Goal: Task Accomplishment & Management: Manage account settings

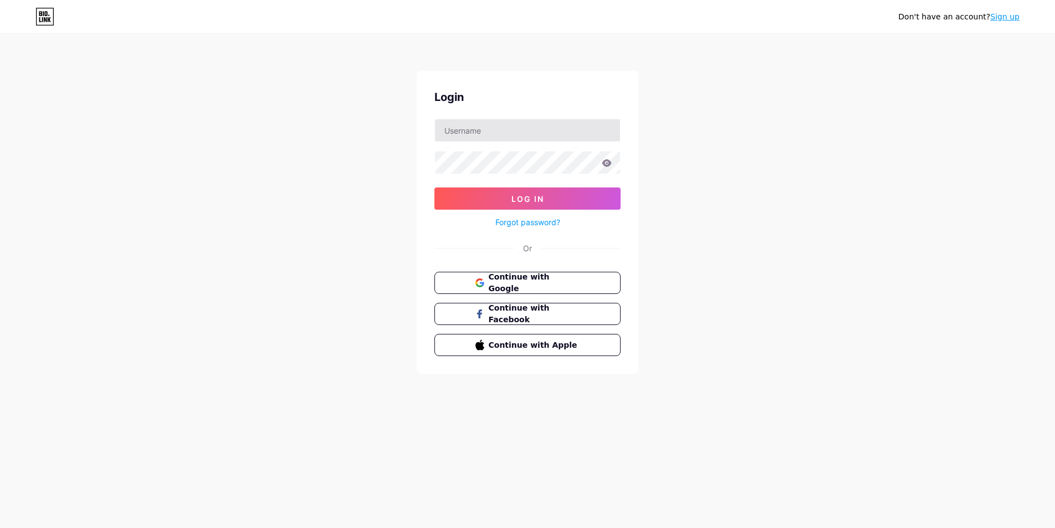
click at [493, 132] on input "text" at bounding box center [527, 130] width 185 height 22
click at [560, 130] on input "text" at bounding box center [527, 130] width 185 height 22
click at [521, 128] on input "text" at bounding box center [527, 130] width 185 height 22
click at [522, 278] on span "Continue with Google" at bounding box center [534, 283] width 93 height 24
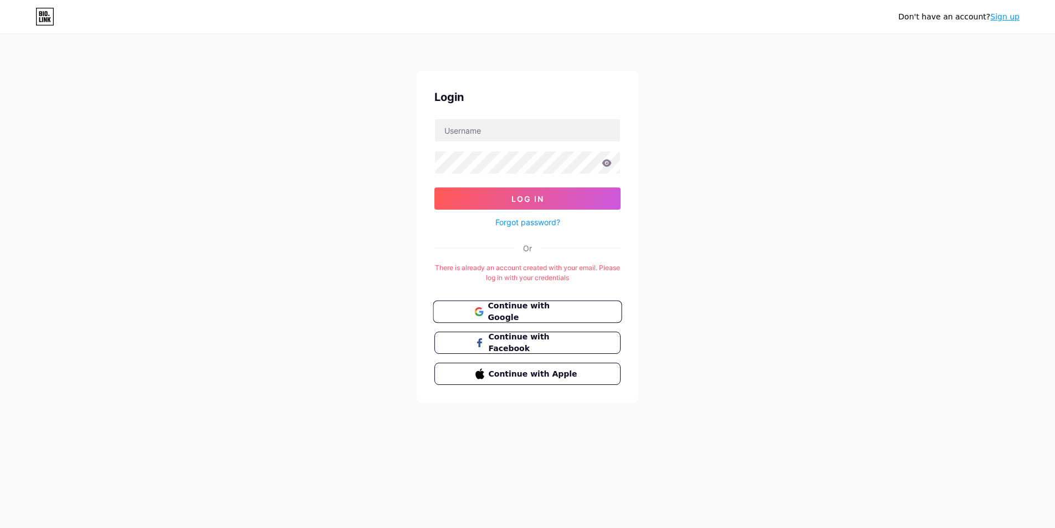
click at [521, 308] on span "Continue with Google" at bounding box center [534, 312] width 93 height 24
click at [502, 132] on input "text" at bounding box center [527, 130] width 185 height 22
click at [483, 129] on input "yike" at bounding box center [527, 130] width 185 height 22
type input "levill"
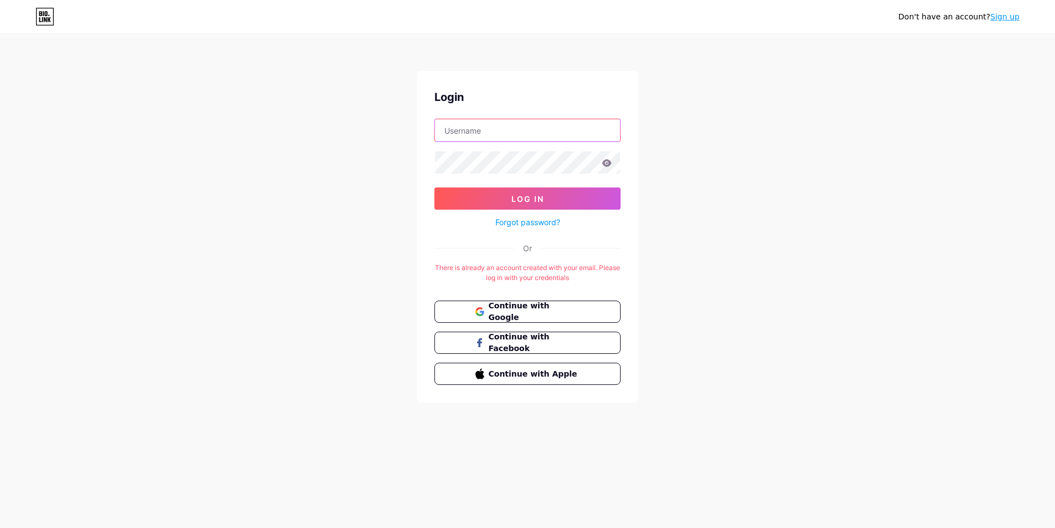
type input "[EMAIL_ADDRESS][DOMAIN_NAME]"
click at [534, 194] on span "Log In" at bounding box center [528, 198] width 33 height 9
click at [557, 198] on button "Log In" at bounding box center [528, 198] width 186 height 22
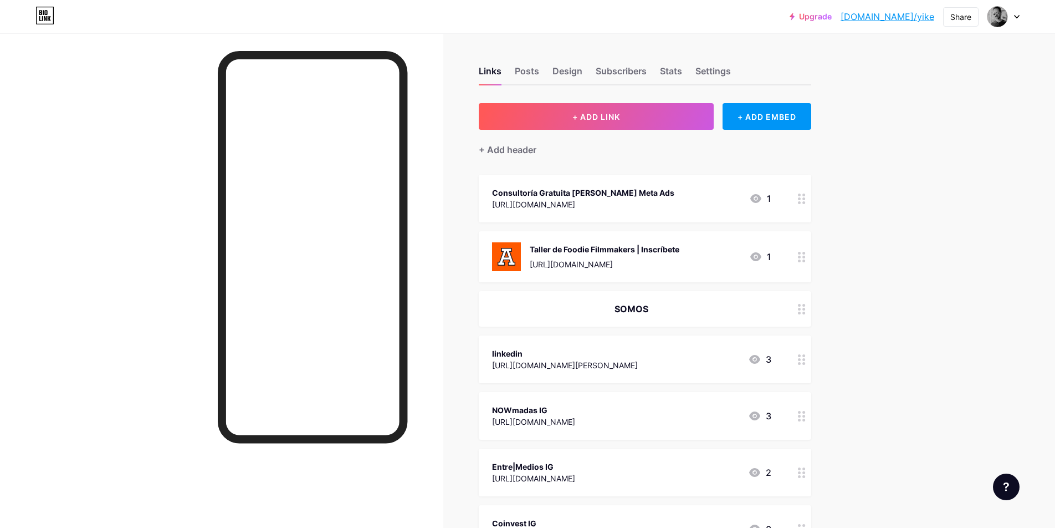
click at [800, 200] on icon at bounding box center [802, 198] width 8 height 11
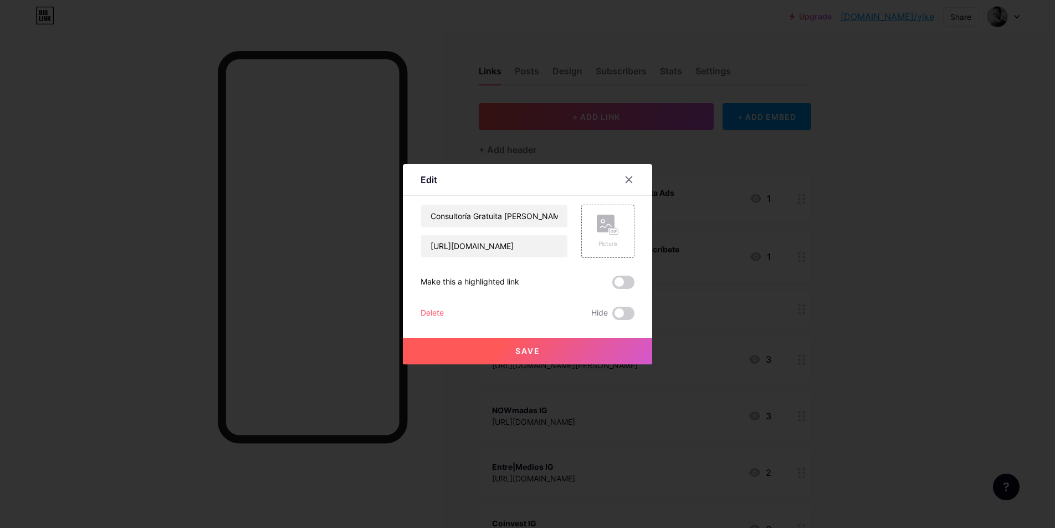
click at [426, 313] on div "Delete" at bounding box center [432, 313] width 23 height 13
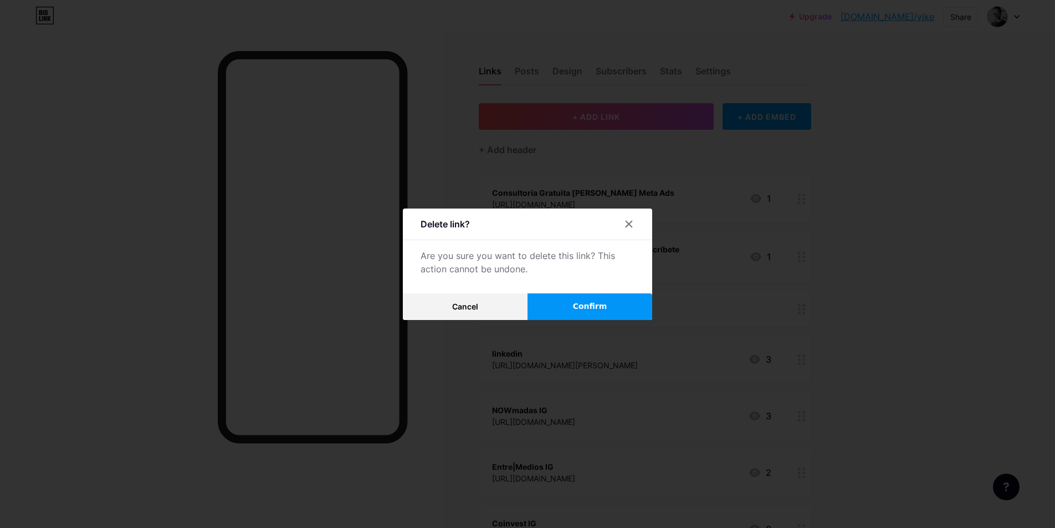
click at [582, 305] on span "Confirm" at bounding box center [590, 306] width 34 height 12
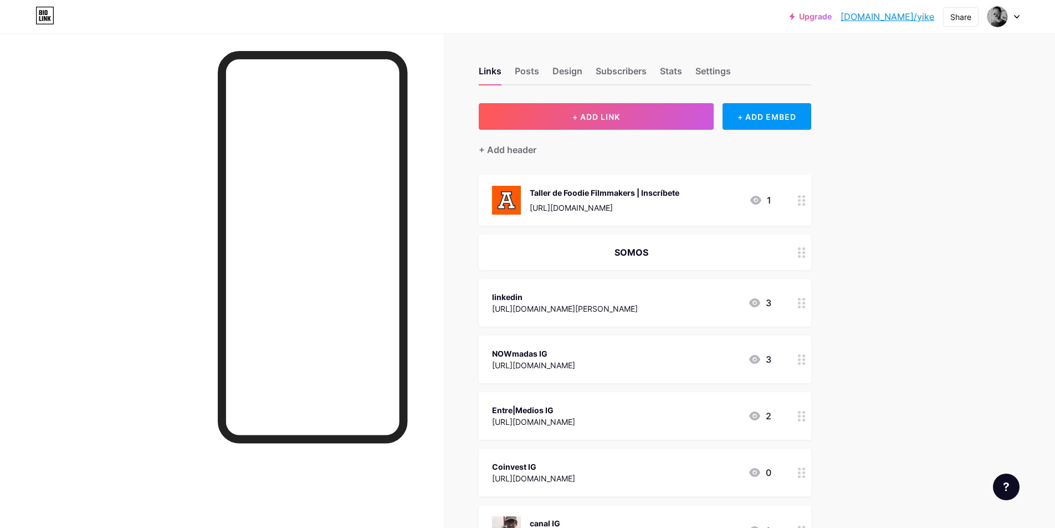
click at [801, 198] on icon at bounding box center [802, 200] width 8 height 11
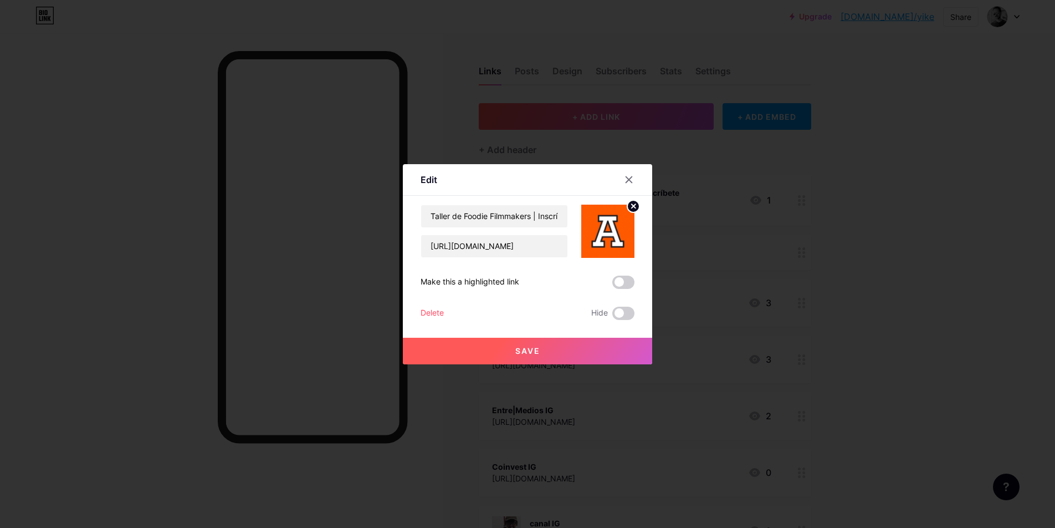
click at [429, 312] on div "Delete" at bounding box center [432, 313] width 23 height 13
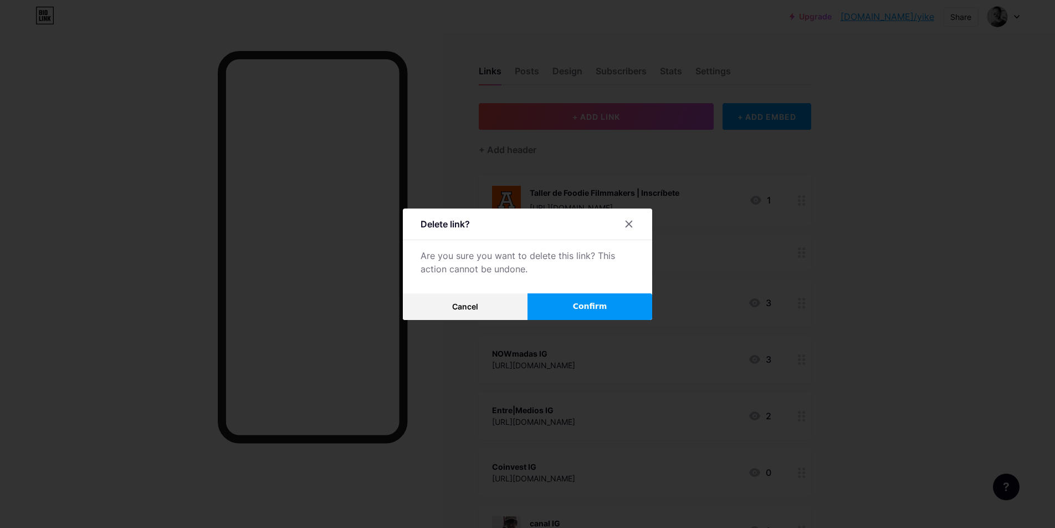
click at [622, 312] on button "Confirm" at bounding box center [590, 306] width 125 height 27
